Goal: Information Seeking & Learning: Learn about a topic

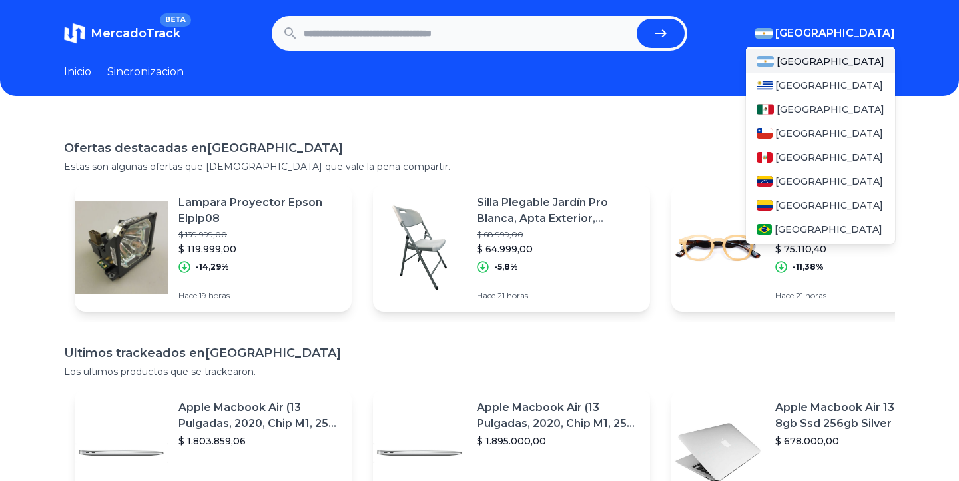
click at [874, 34] on span "[GEOGRAPHIC_DATA]" at bounding box center [835, 33] width 120 height 16
click at [805, 104] on span "[GEOGRAPHIC_DATA]" at bounding box center [830, 109] width 108 height 13
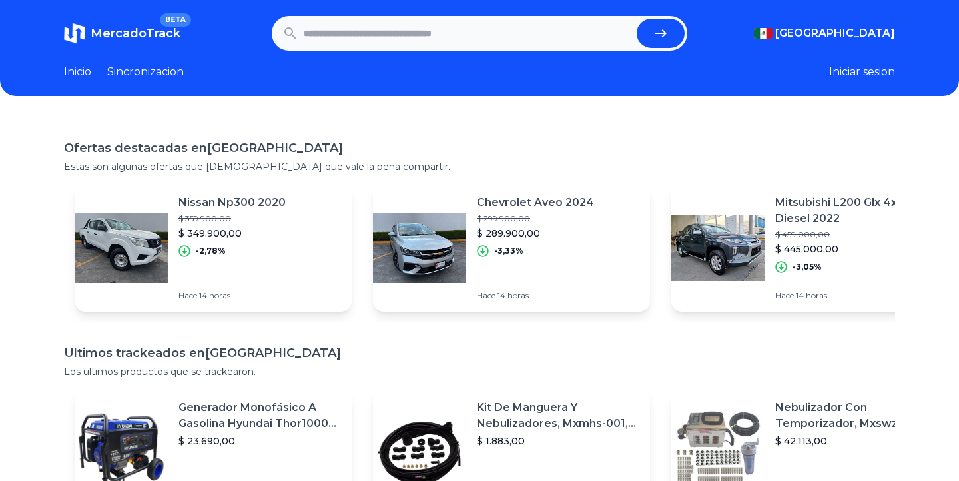
click at [541, 114] on div "MercadoTrack BETA [GEOGRAPHIC_DATA] [GEOGRAPHIC_DATA] [GEOGRAPHIC_DATA] [GEOGRA…" at bounding box center [479, 360] width 959 height 721
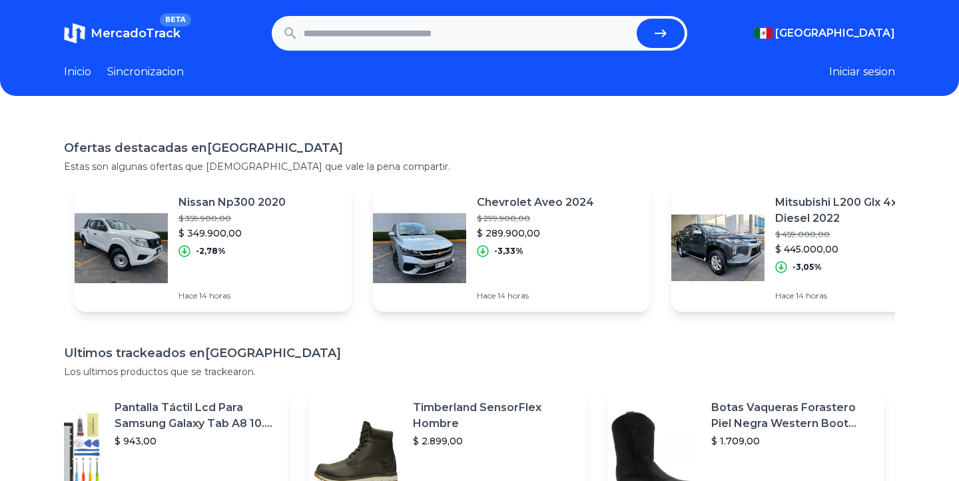
click at [535, 268] on div "Chevrolet Aveo 2024 $ 299.900,00 $ 289.900,00 -3,33% Hace 14 horas" at bounding box center [541, 248] width 128 height 128
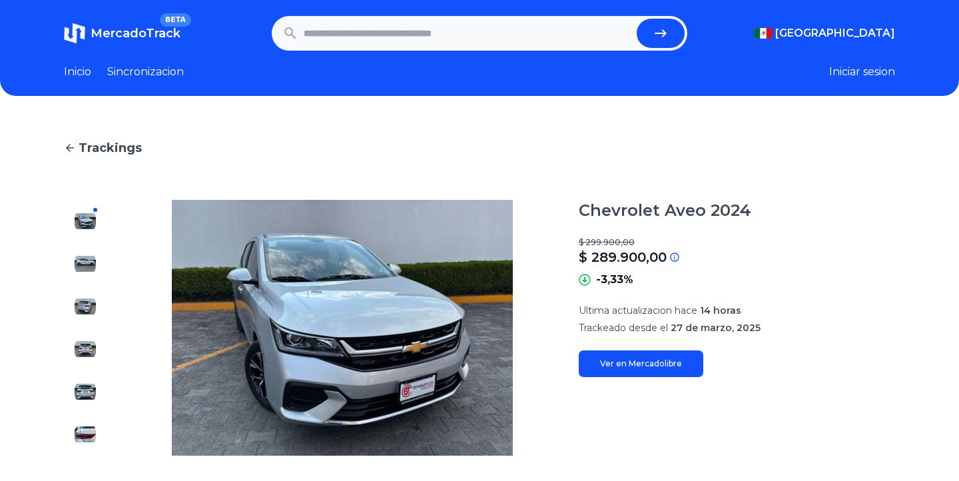
click at [81, 141] on span "Trackings" at bounding box center [110, 148] width 63 height 19
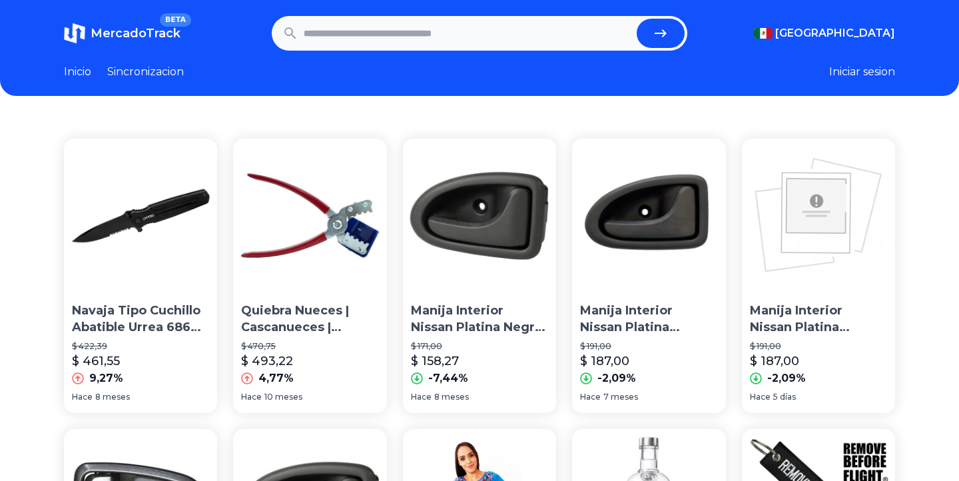
click at [394, 40] on input "text" at bounding box center [468, 33] width 328 height 29
type input "**********"
click at [637, 19] on button "submit" at bounding box center [661, 33] width 48 height 29
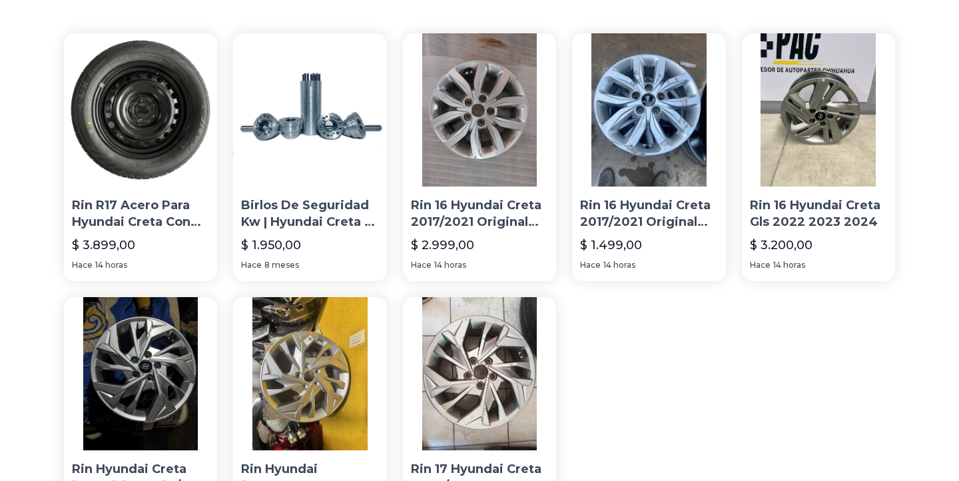
scroll to position [103, 0]
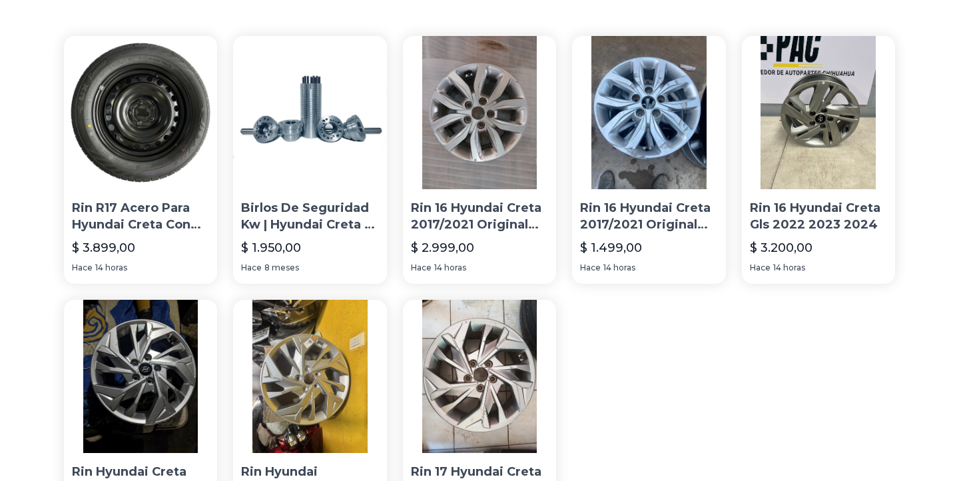
click at [803, 172] on img at bounding box center [818, 112] width 153 height 153
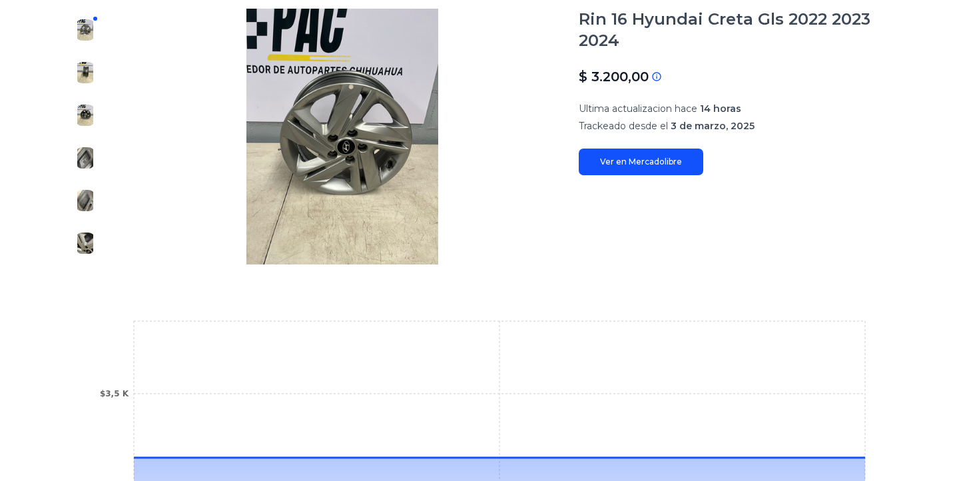
scroll to position [216, 0]
